Goal: Information Seeking & Learning: Learn about a topic

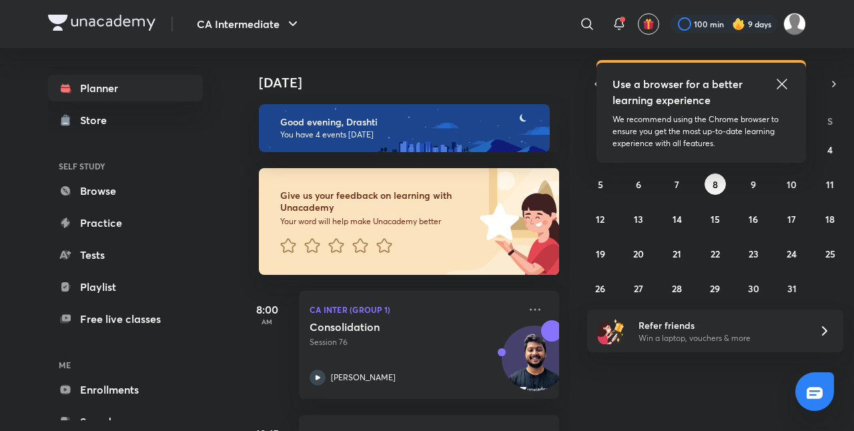
click at [781, 83] on icon at bounding box center [782, 84] width 10 height 10
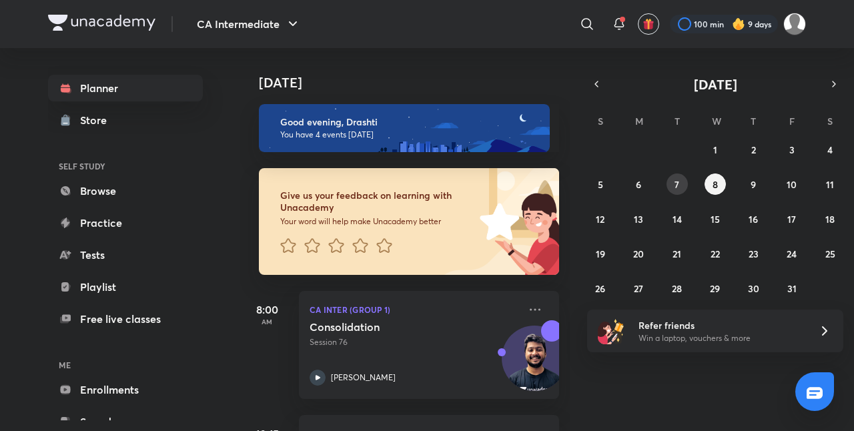
click at [677, 178] on abbr "7" at bounding box center [677, 184] width 5 height 13
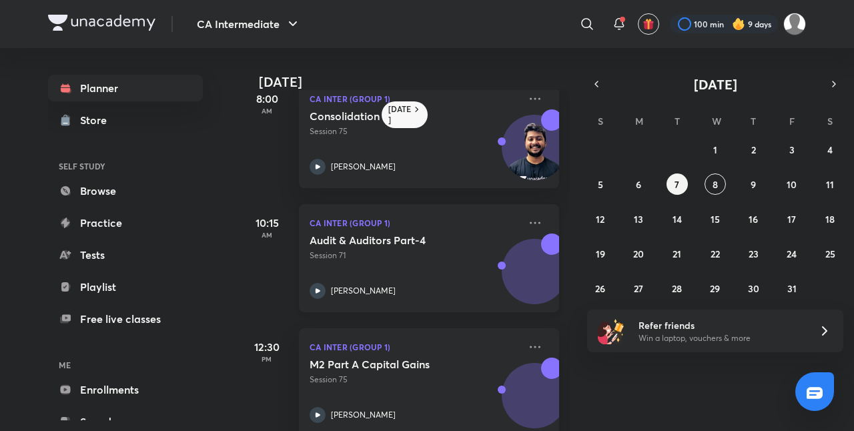
scroll to position [16, 0]
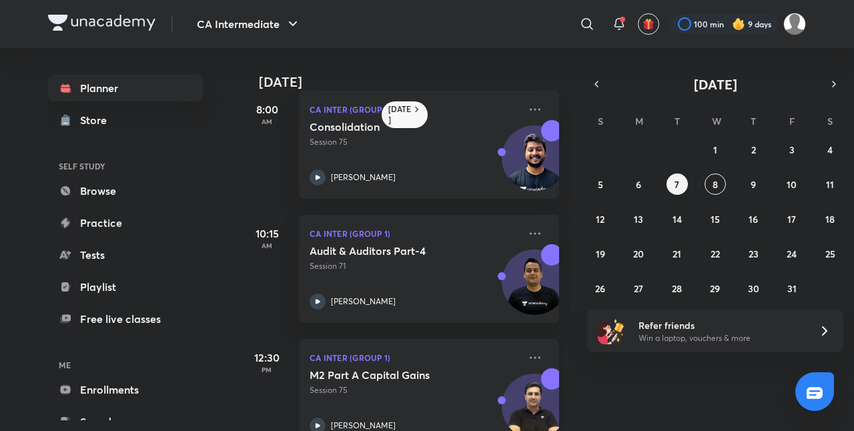
click at [456, 382] on div "M2 Part A Capital Gains Session 75" at bounding box center [415, 382] width 210 height 28
click at [719, 179] on button "8" at bounding box center [715, 184] width 21 height 21
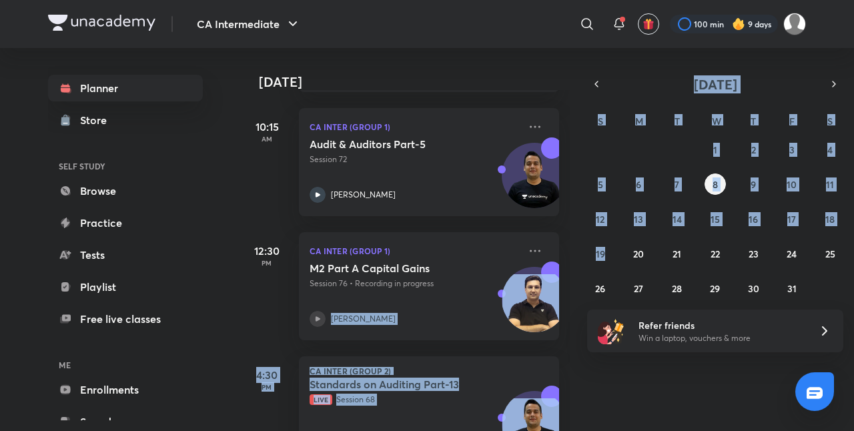
scroll to position [307, 13]
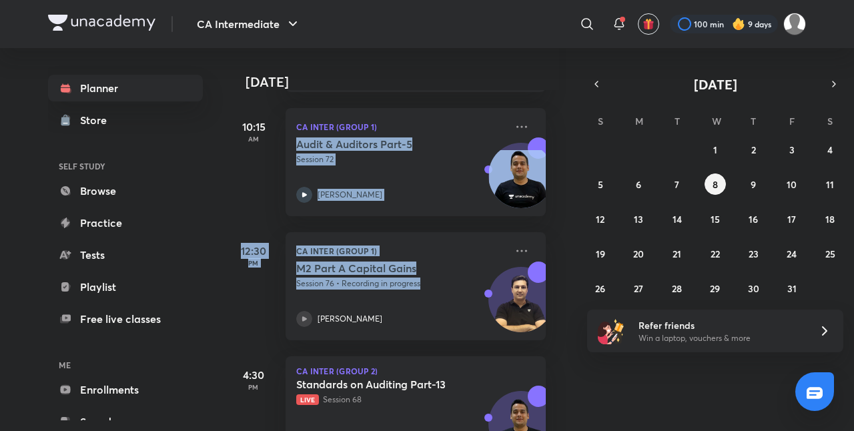
drag, startPoint x: 468, startPoint y: 281, endPoint x: 588, endPoint y: 133, distance: 190.2
click at [588, 133] on div "Today Today Good evening, Drashti You have 4 events today Give us your feedback…" at bounding box center [523, 239] width 566 height 383
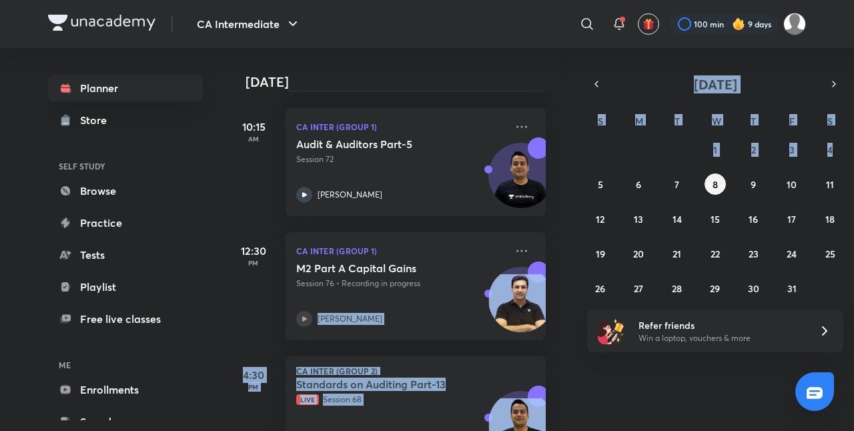
click at [588, 133] on div "S M T W T F S 28 29 30 1 2 3 4 5 6 7 8 9 10 11 12 13 14 15 16 17 18 19 20 21 22…" at bounding box center [715, 204] width 256 height 190
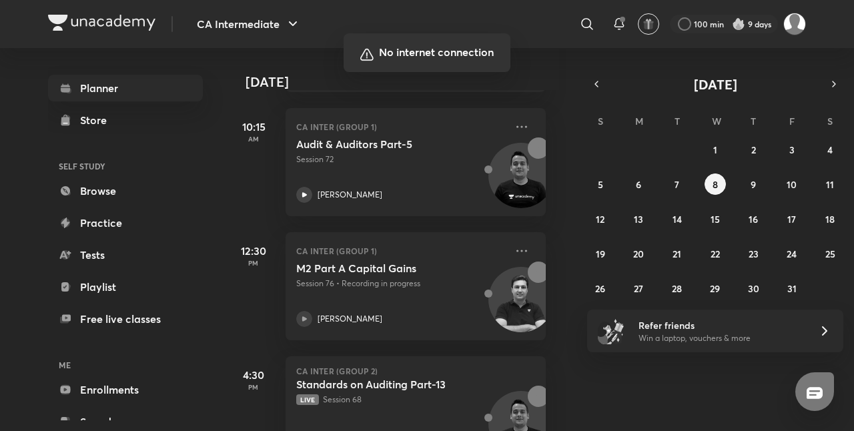
click at [351, 320] on div at bounding box center [427, 215] width 854 height 431
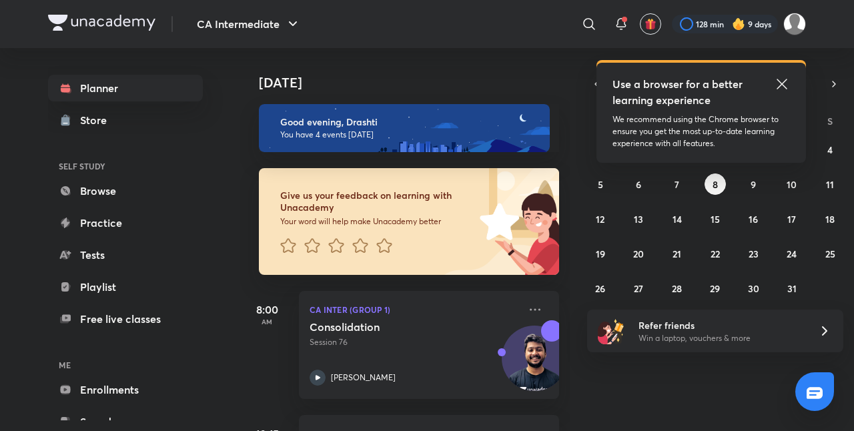
click at [783, 81] on icon at bounding box center [782, 84] width 16 height 16
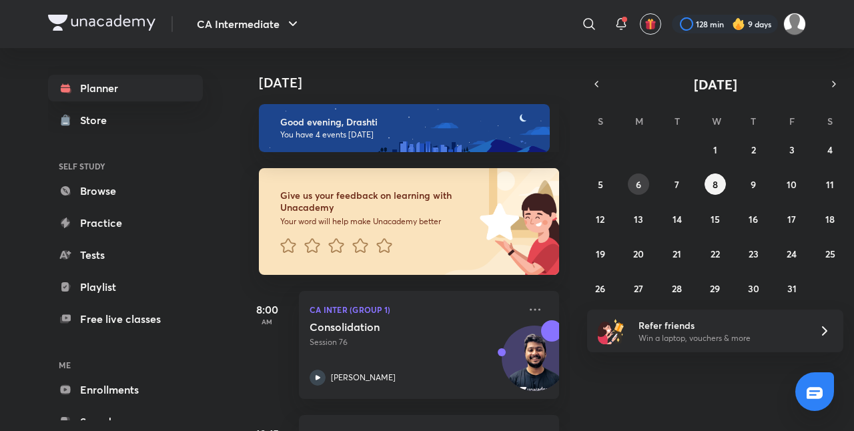
click at [641, 184] on button "6" at bounding box center [638, 184] width 21 height 21
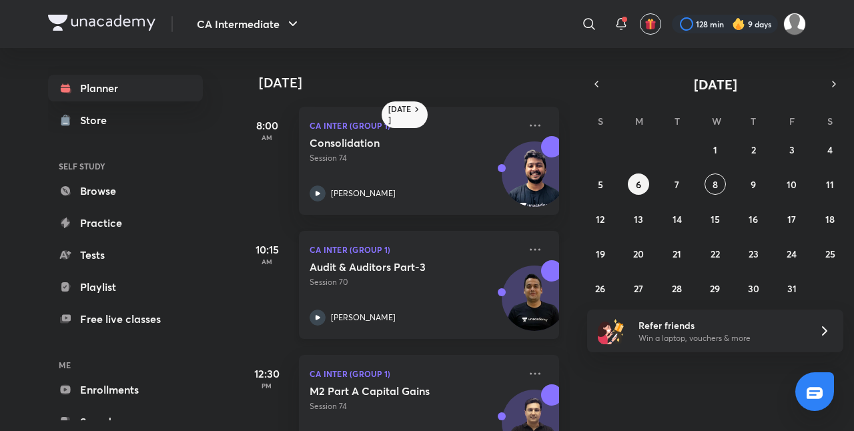
click at [439, 282] on p "Session 70" at bounding box center [415, 282] width 210 height 12
